Goal: Information Seeking & Learning: Find specific page/section

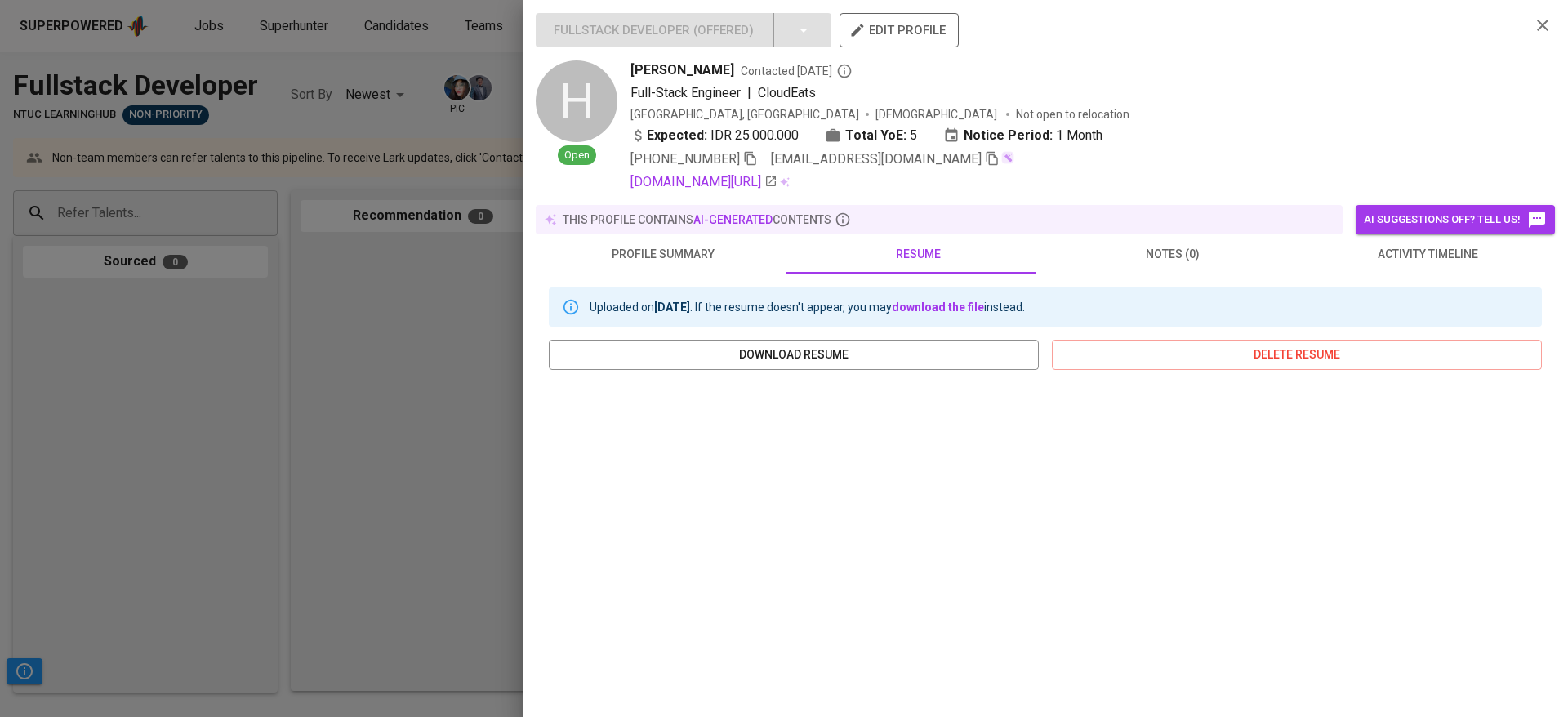
scroll to position [912, 0]
click at [424, 282] on div at bounding box center [784, 358] width 1568 height 717
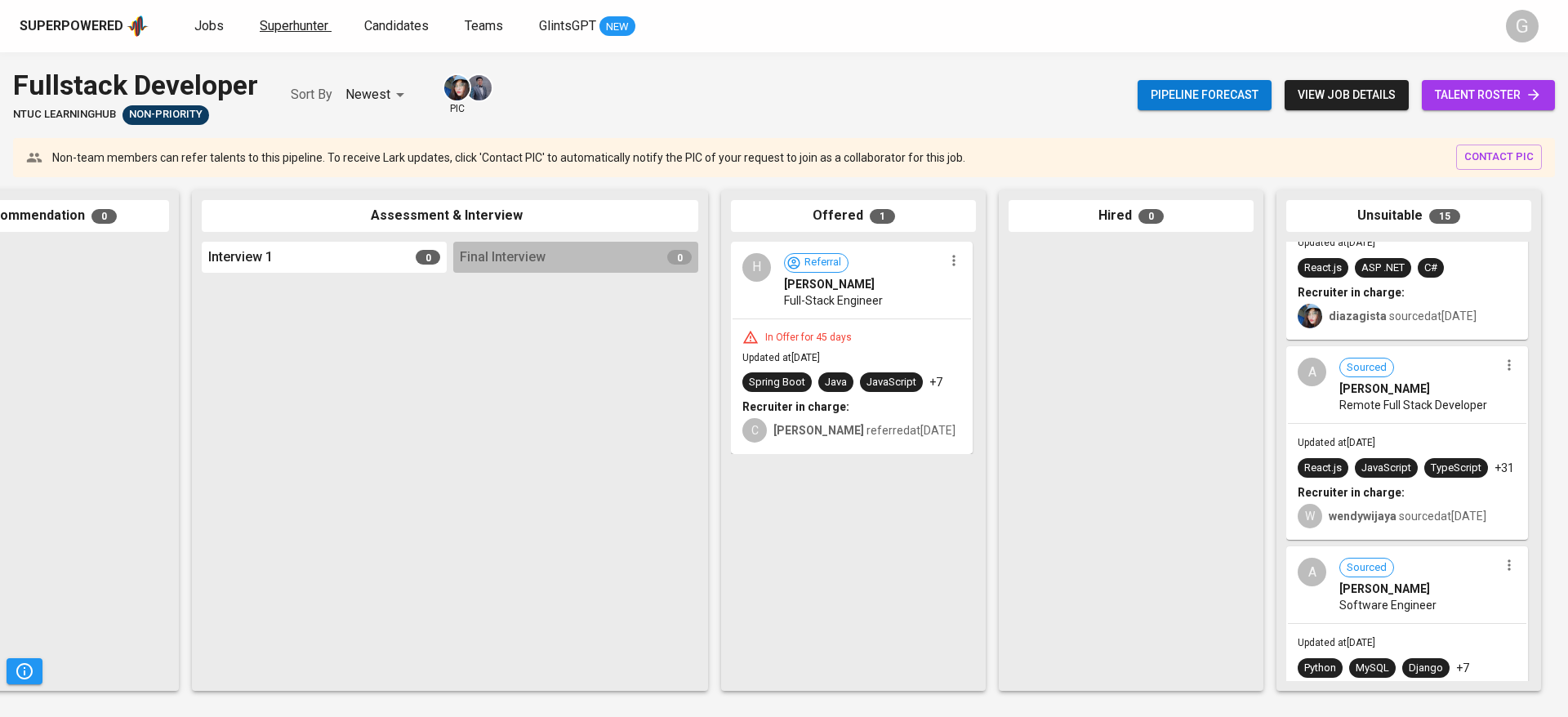
click at [266, 31] on span "Superhunter" at bounding box center [294, 25] width 69 height 15
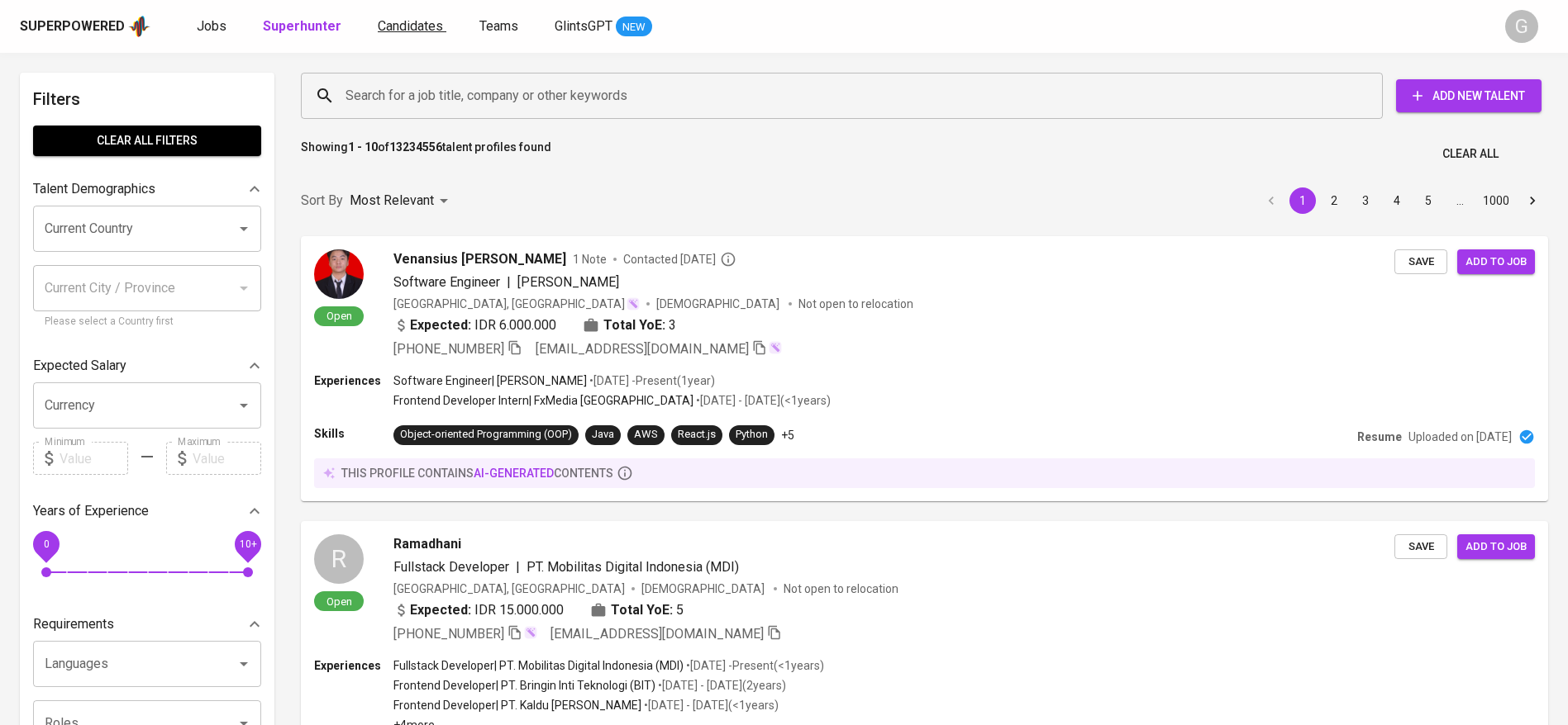
click at [417, 25] on span "Candidates" at bounding box center [410, 25] width 65 height 15
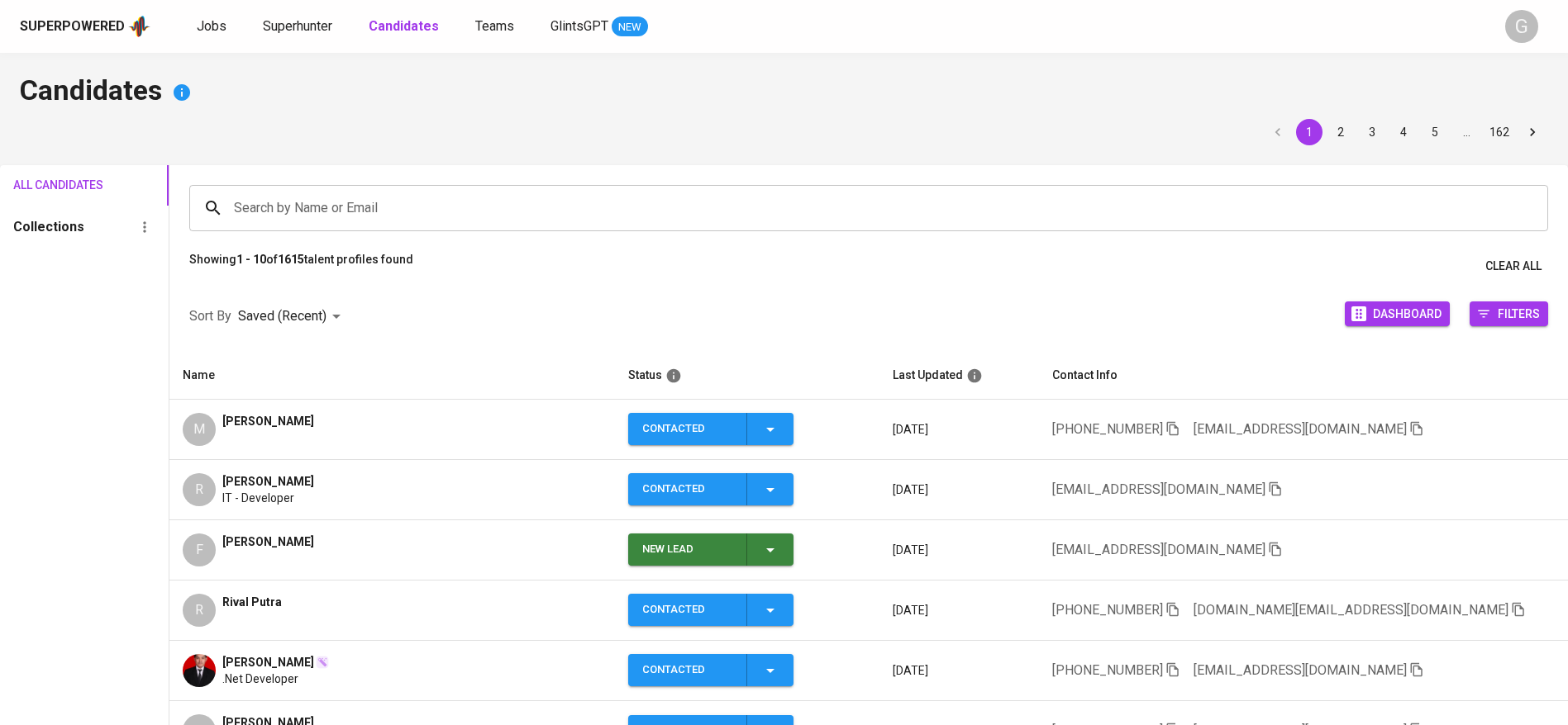
click at [402, 224] on div "Search by Name or Email" at bounding box center [869, 208] width 1359 height 46
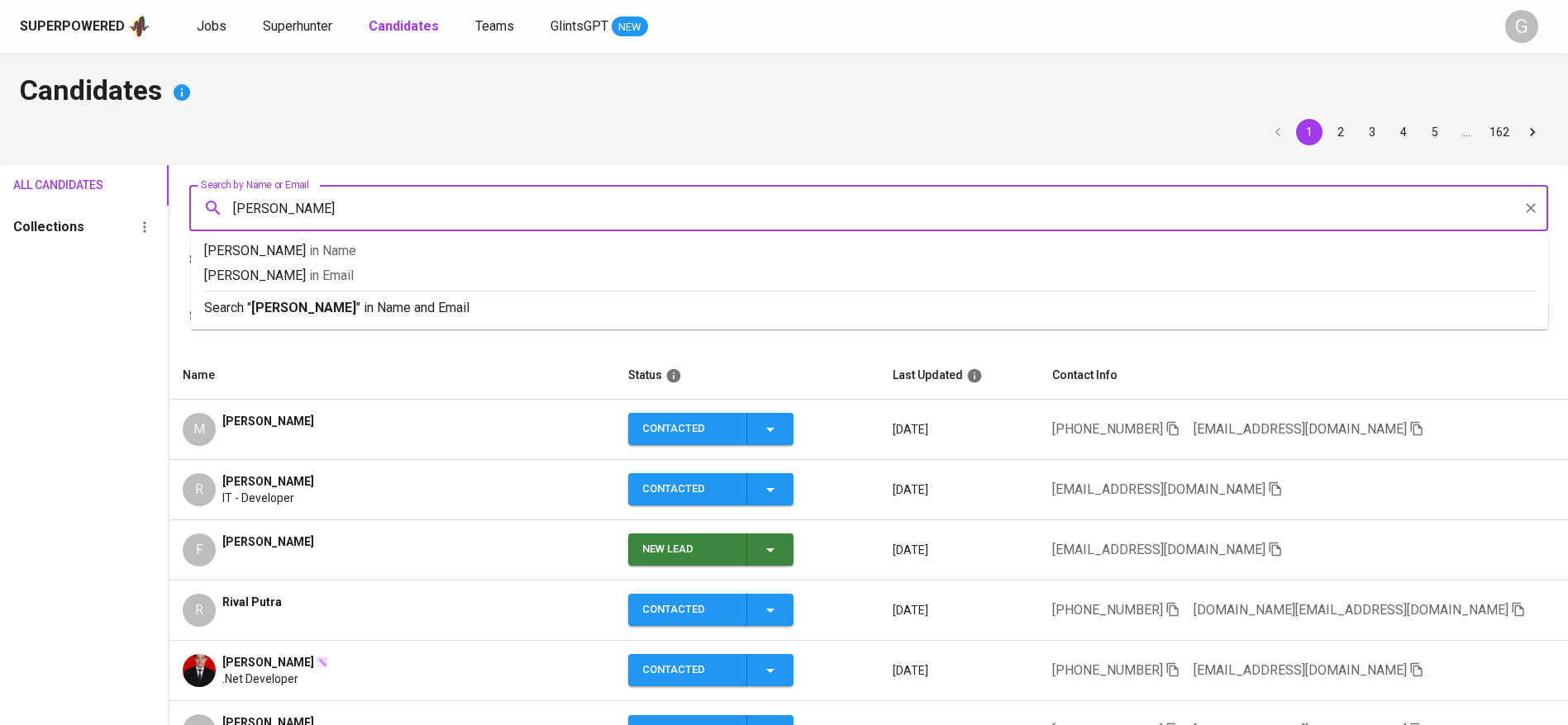
type input "[PERSON_NAME]"
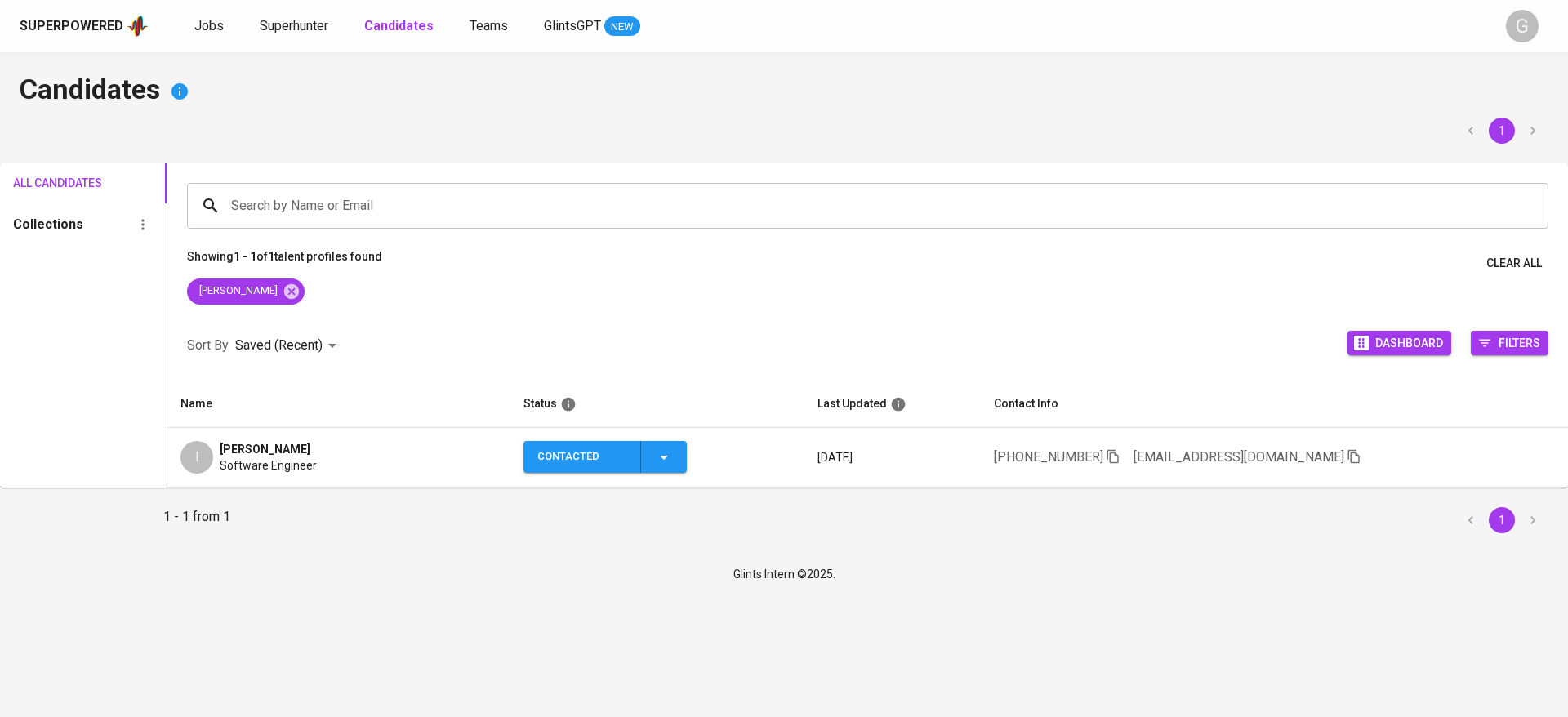
click at [321, 405] on th "Name" at bounding box center [339, 404] width 343 height 47
click at [1354, 458] on icon "button" at bounding box center [1354, 457] width 12 height 14
click at [214, 29] on span "Jobs" at bounding box center [208, 25] width 29 height 15
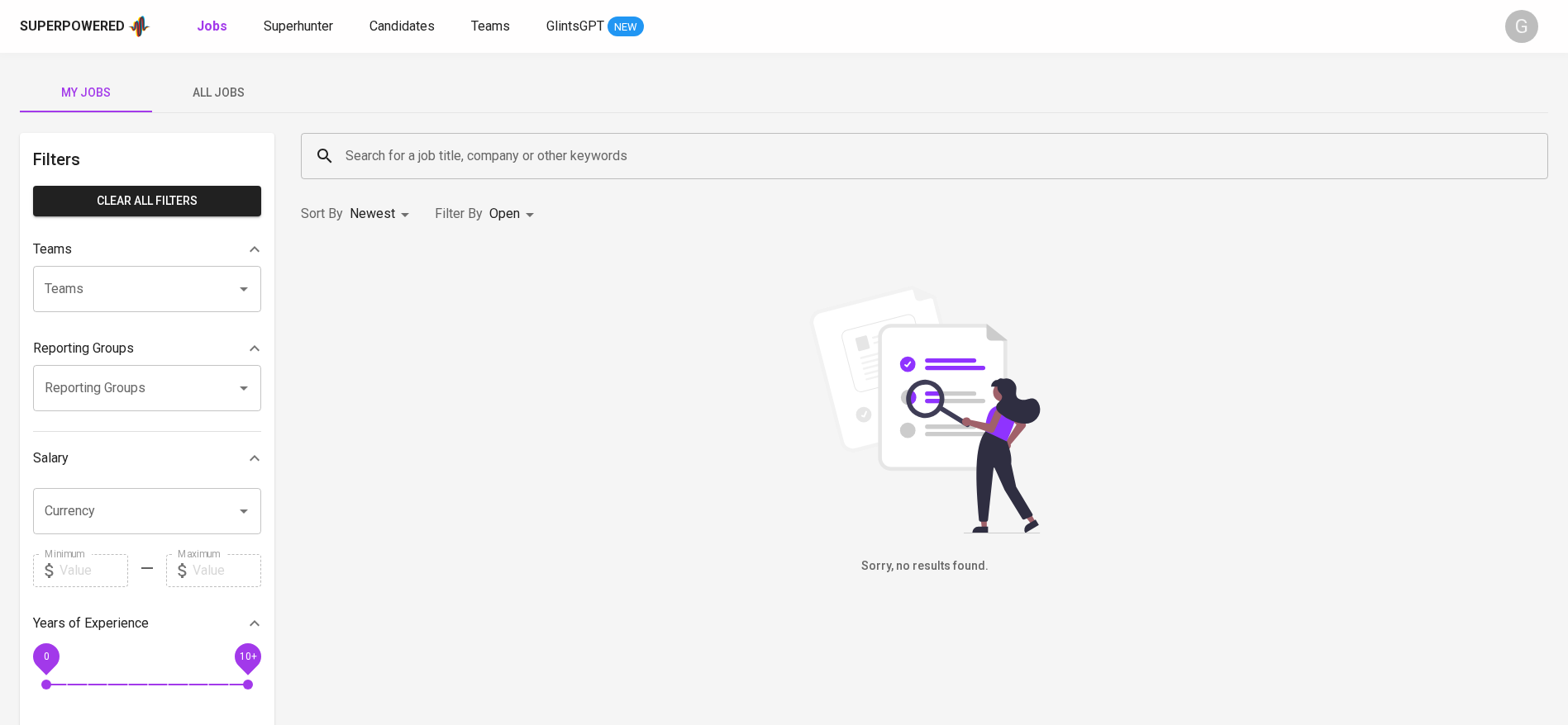
click at [224, 91] on span "All Jobs" at bounding box center [219, 93] width 112 height 20
click at [431, 154] on input "Search for a job title, company or other keywords" at bounding box center [928, 156] width 1174 height 31
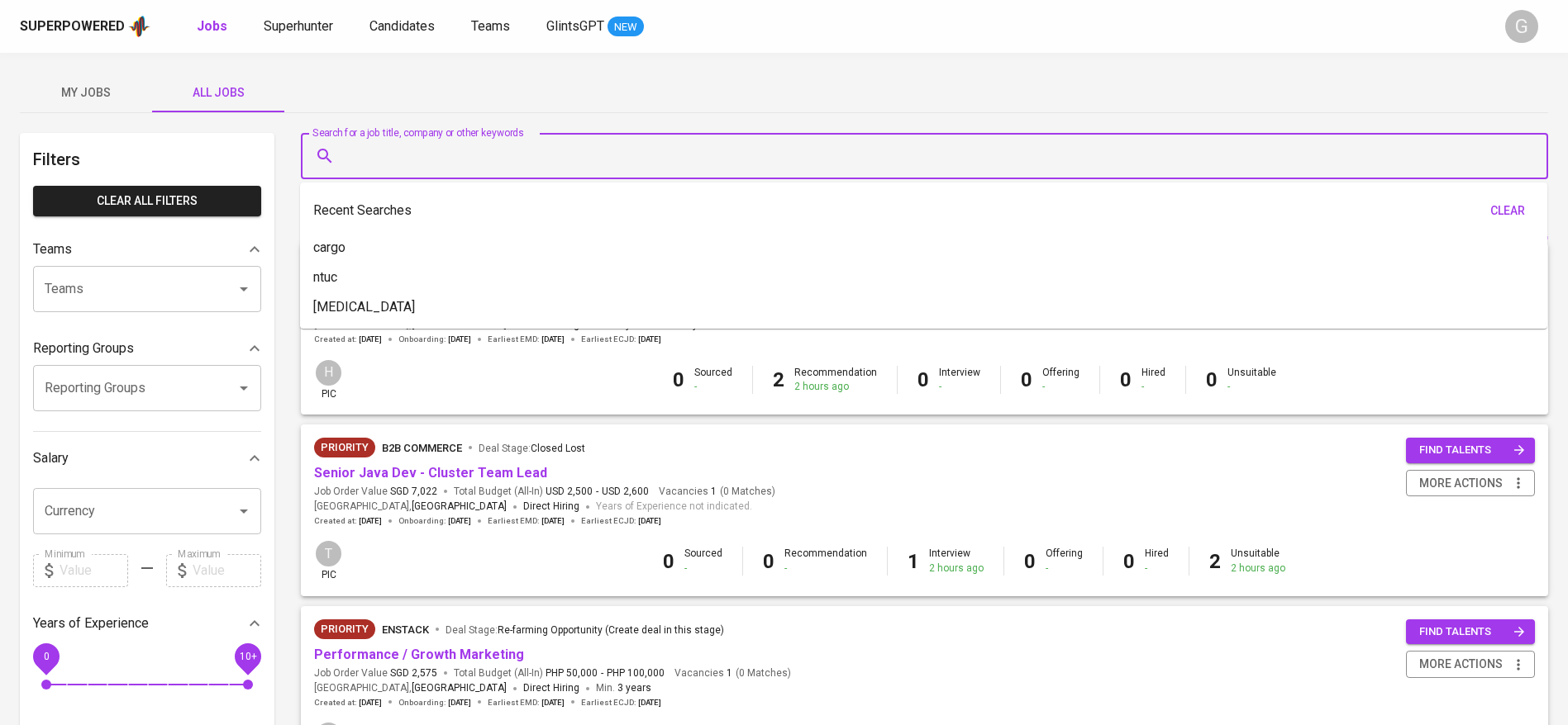
click at [434, 157] on input "Search for a job title, company or other keywords" at bounding box center [928, 156] width 1174 height 31
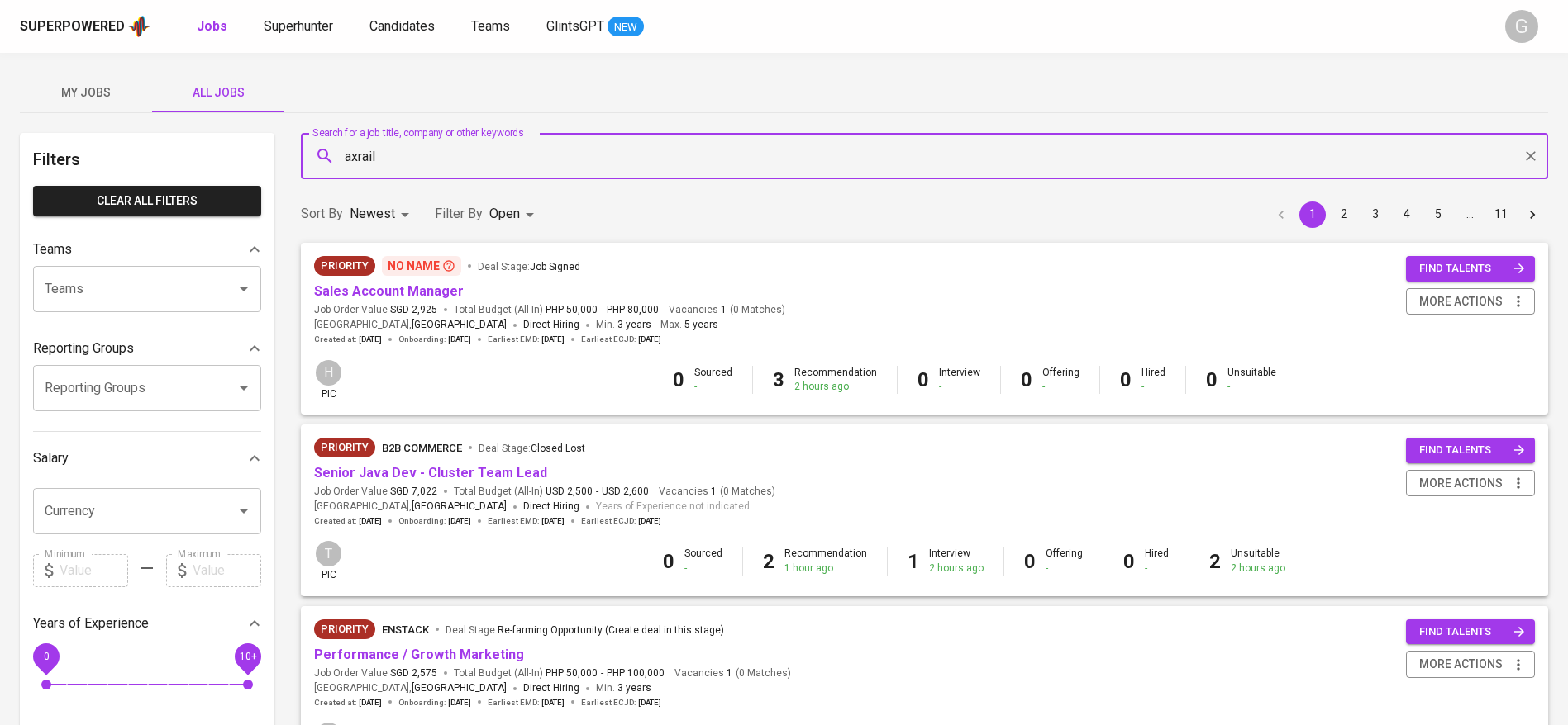
type input "axrail"
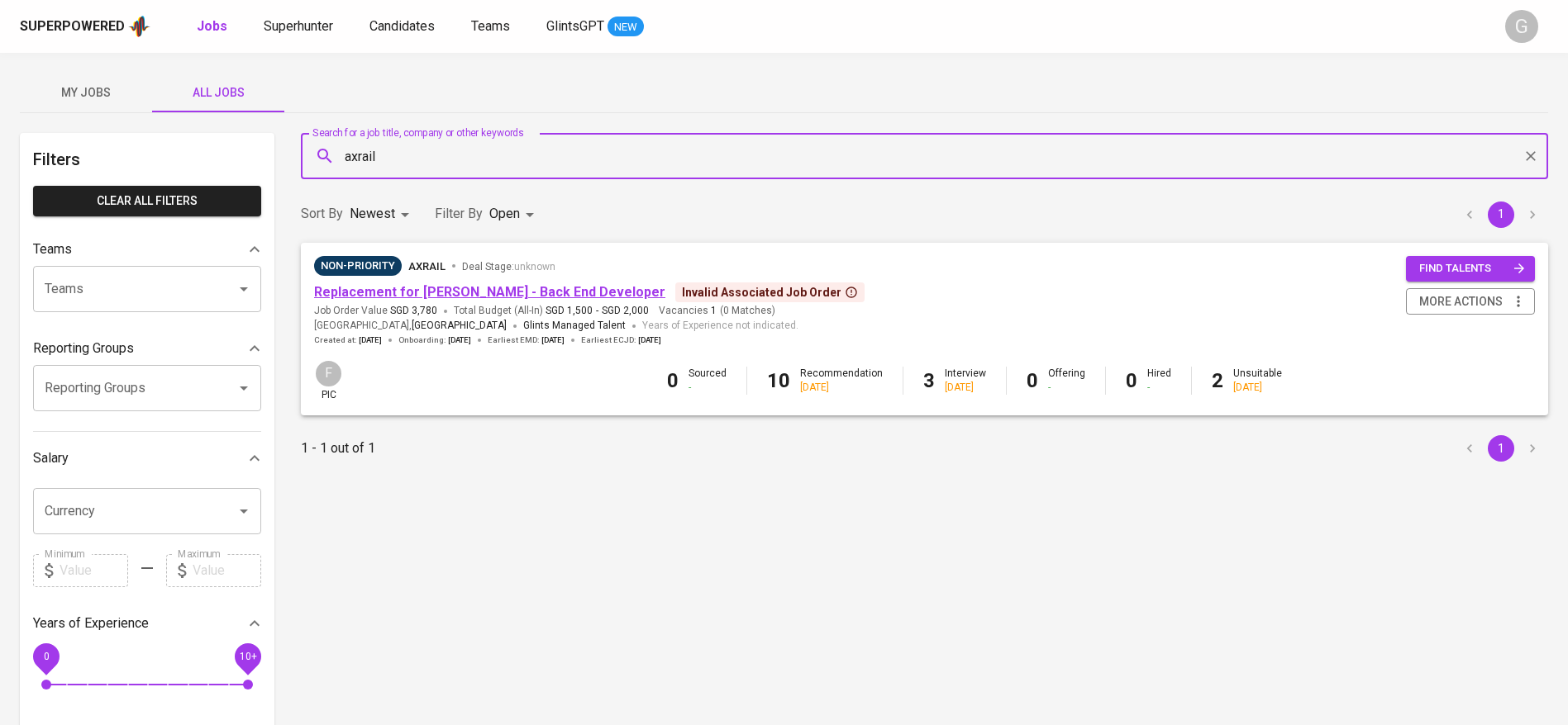
click at [544, 293] on link "Replacement for [PERSON_NAME] - Back End Developer" at bounding box center [489, 292] width 351 height 15
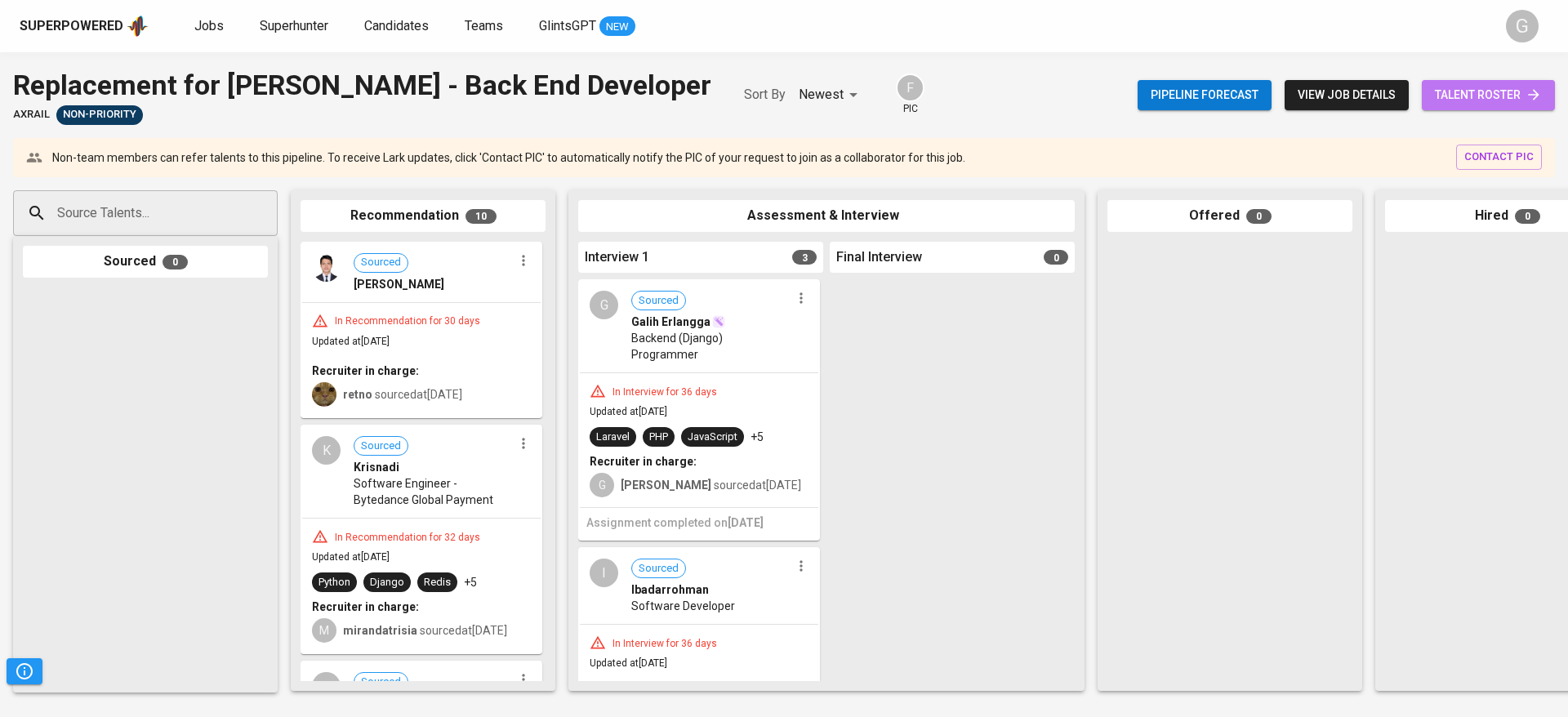
click at [1477, 87] on span "talent roster" at bounding box center [1488, 95] width 107 height 20
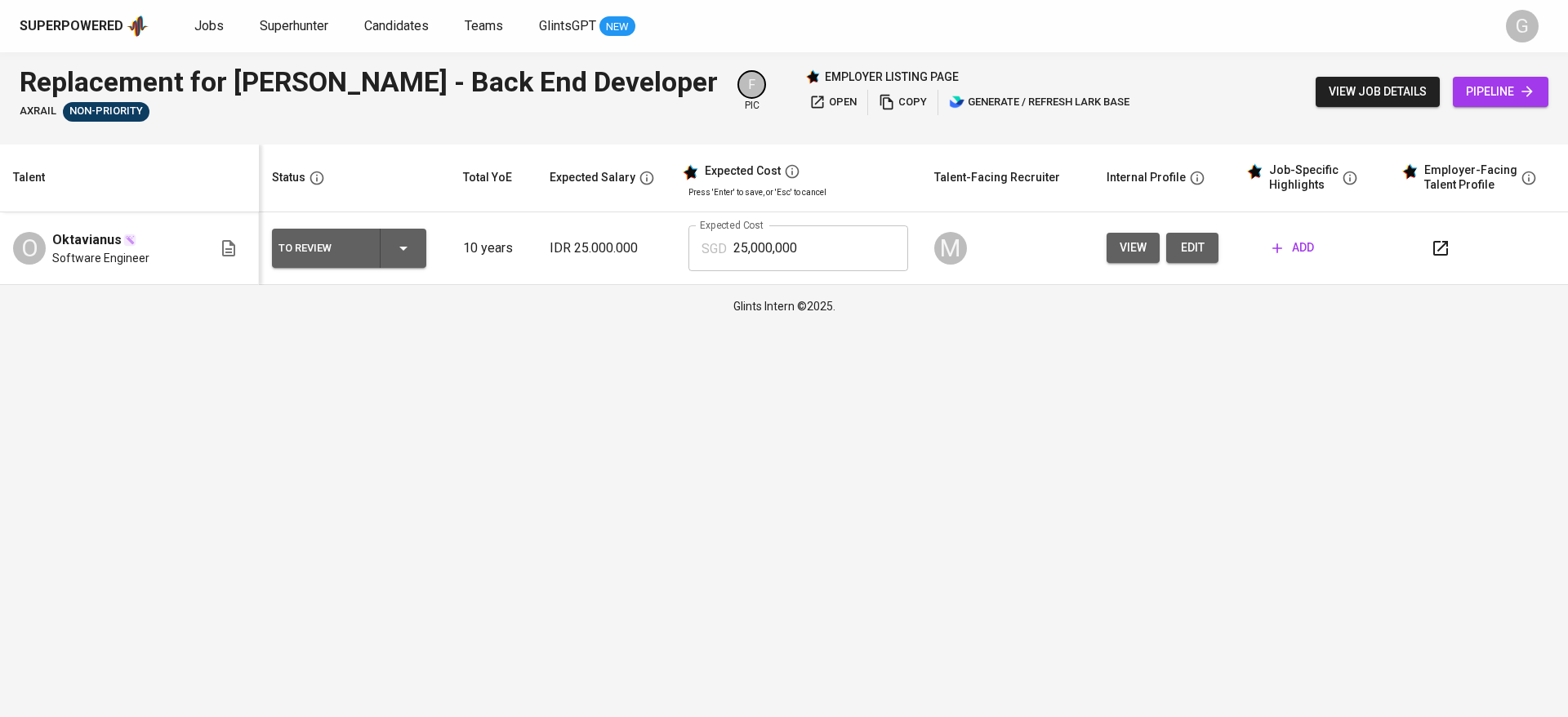
click at [1532, 84] on icon at bounding box center [1527, 91] width 16 height 16
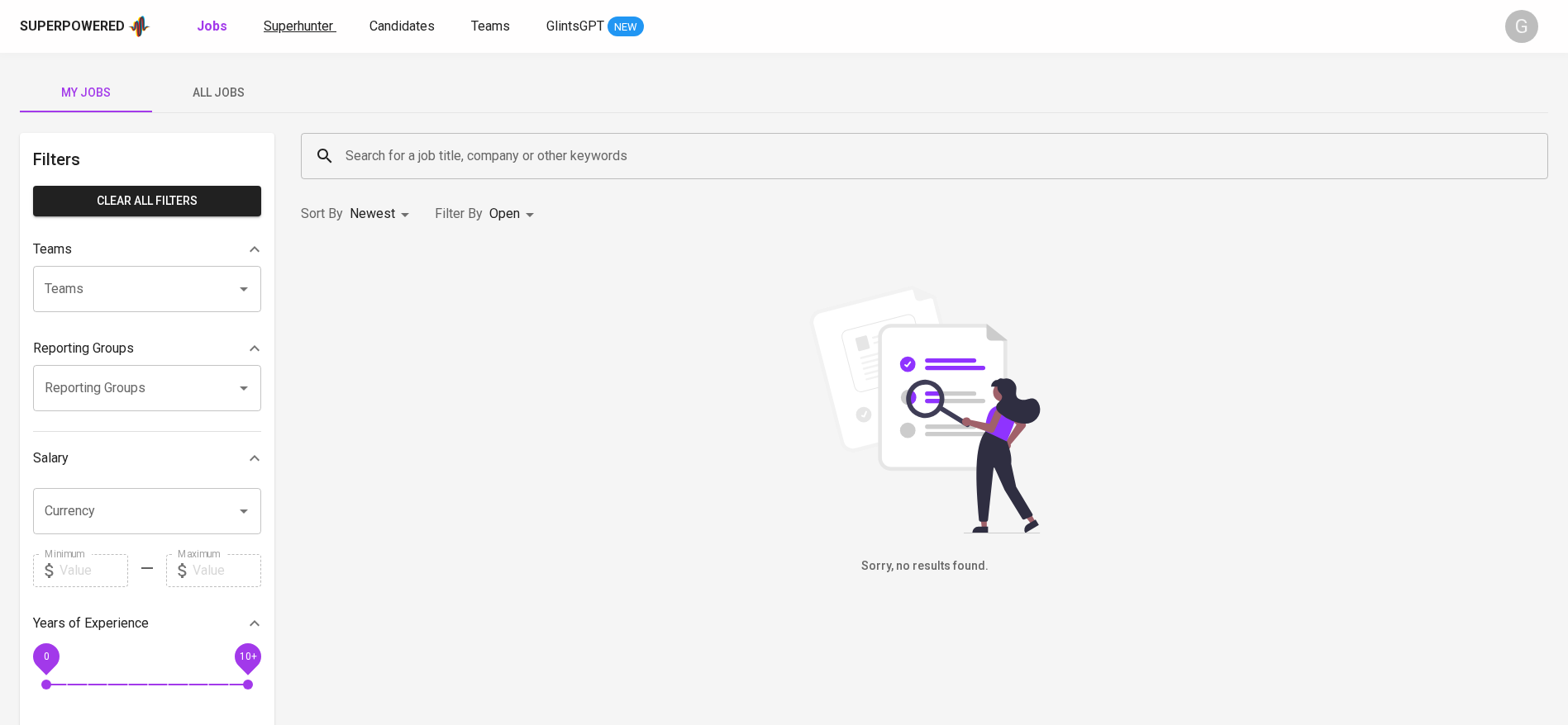
click at [309, 34] on link "Superhunter" at bounding box center [300, 26] width 73 height 20
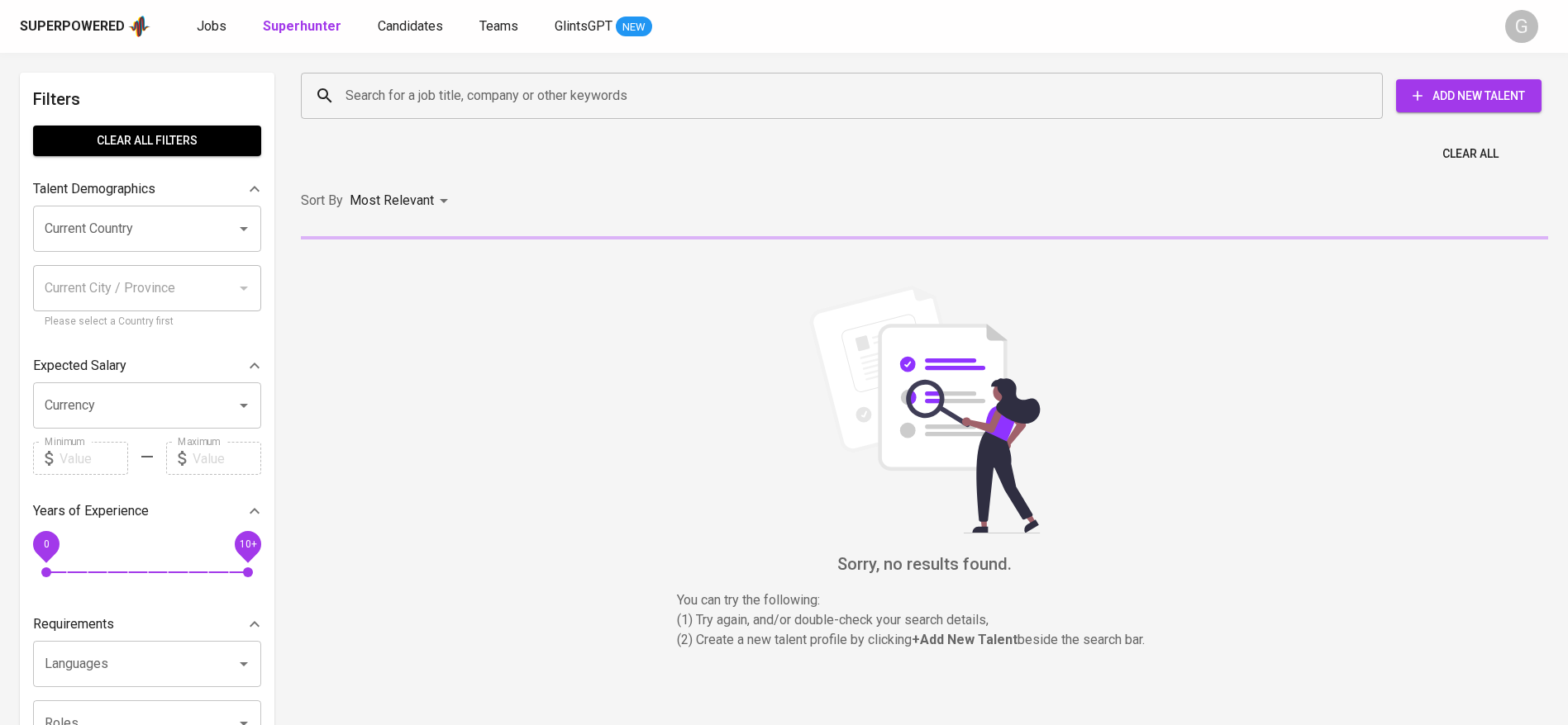
click at [412, 73] on div "Search for a job title, company or other keywords" at bounding box center [842, 96] width 1082 height 46
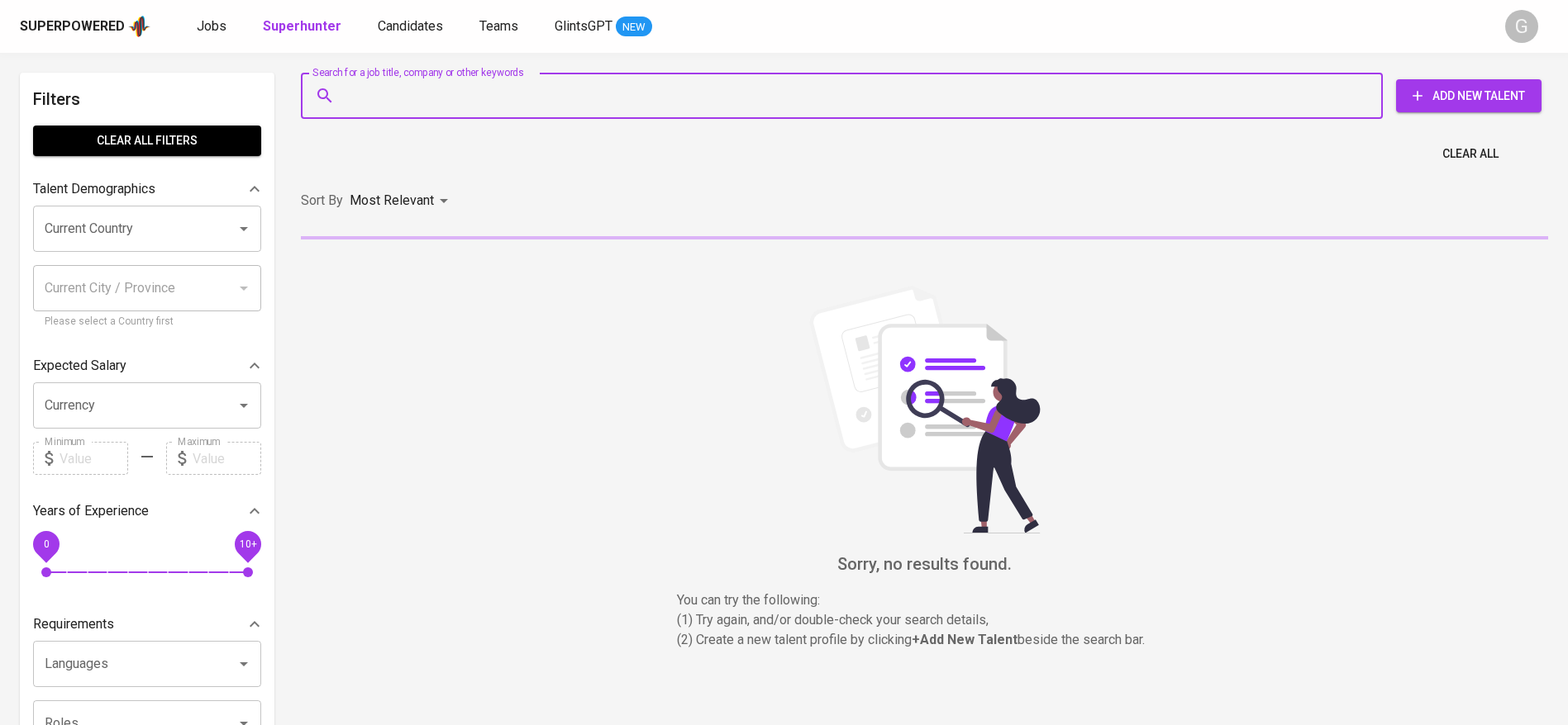
paste input "chengxianghui.job@gmail.com"
type input "chengxianghui.job@gmail.com"
